Goal: Transaction & Acquisition: Purchase product/service

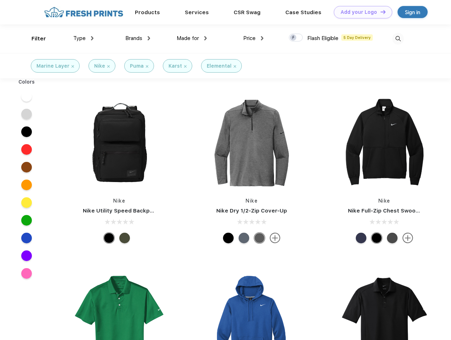
scroll to position [0, 0]
click at [361, 12] on link "Add your Logo Design Tool" at bounding box center [363, 12] width 58 height 12
click at [0, 0] on div "Design Tool" at bounding box center [0, 0] width 0 height 0
click at [380, 12] on link "Add your Logo Design Tool" at bounding box center [363, 12] width 58 height 12
click at [34, 39] on div "Filter" at bounding box center [39, 39] width 15 height 8
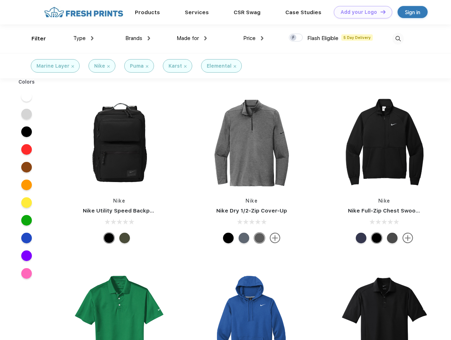
click at [84, 38] on span "Type" at bounding box center [79, 38] width 12 height 6
click at [138, 38] on span "Brands" at bounding box center [133, 38] width 17 height 6
click at [192, 38] on span "Made for" at bounding box center [188, 38] width 22 height 6
click at [254, 38] on span "Price" at bounding box center [249, 38] width 12 height 6
click at [296, 38] on div at bounding box center [296, 38] width 14 height 8
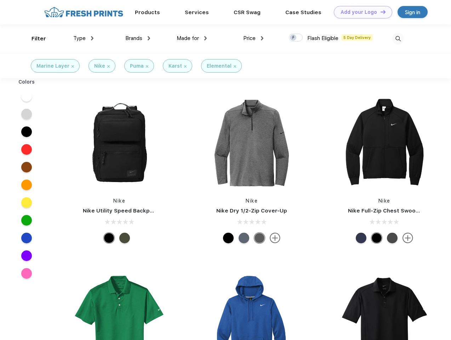
click at [294, 38] on input "checkbox" at bounding box center [291, 35] width 5 height 5
click at [398, 39] on img at bounding box center [399, 39] width 12 height 12
